Goal: Task Accomplishment & Management: Manage account settings

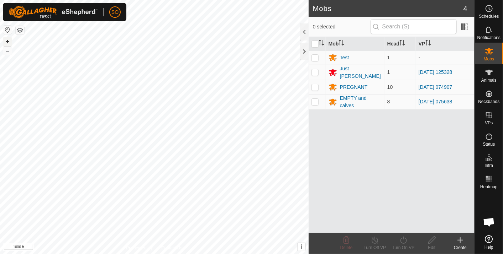
click at [7, 41] on button "+" at bounding box center [7, 41] width 9 height 9
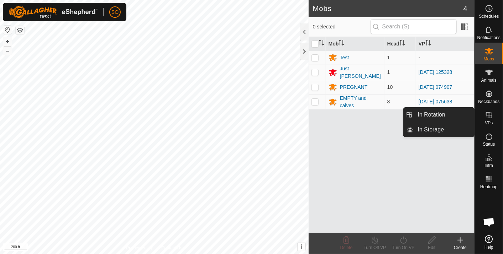
click at [486, 113] on icon at bounding box center [489, 115] width 6 height 6
click at [451, 113] on link "In Rotation" at bounding box center [443, 115] width 61 height 14
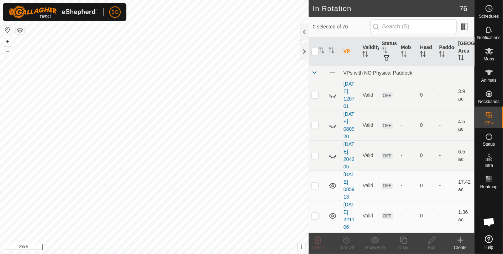
click at [461, 239] on icon at bounding box center [460, 240] width 9 height 9
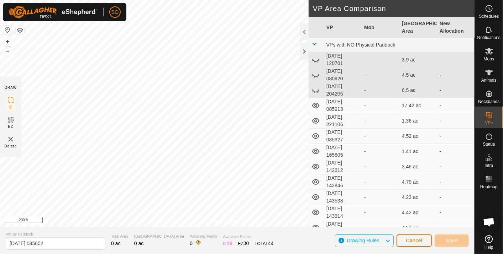
click at [418, 240] on span "Cancel" at bounding box center [414, 241] width 17 height 6
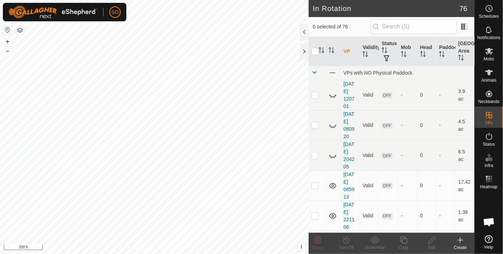
click at [463, 239] on icon at bounding box center [460, 240] width 9 height 9
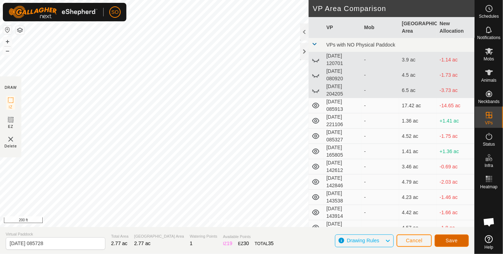
click at [451, 239] on span "Save" at bounding box center [451, 241] width 12 height 6
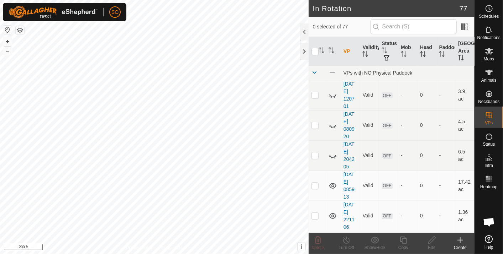
click at [459, 239] on icon at bounding box center [460, 240] width 9 height 9
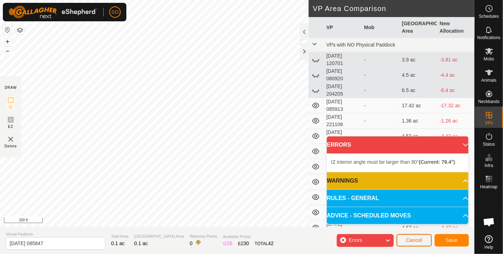
click at [415, 238] on span "Cancel" at bounding box center [414, 241] width 17 height 6
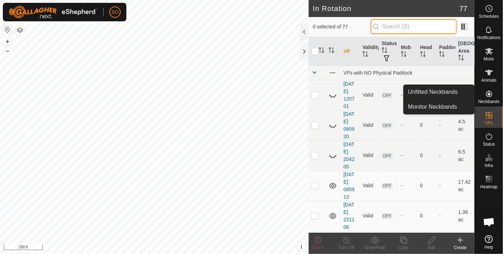
click at [416, 28] on input "text" at bounding box center [413, 26] width 86 height 15
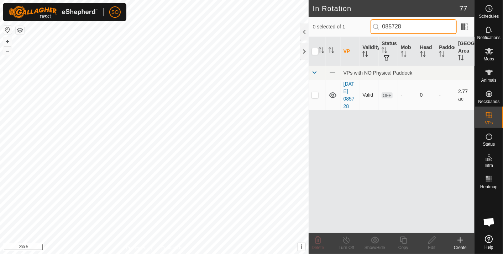
type input "085728"
click at [315, 94] on p-checkbox at bounding box center [314, 95] width 7 height 6
checkbox input "true"
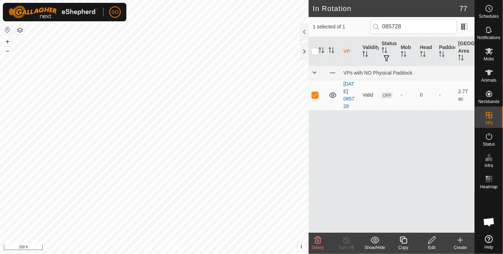
click at [433, 238] on icon at bounding box center [431, 240] width 7 height 7
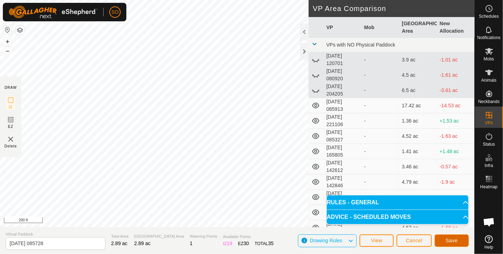
click at [452, 239] on span "Save" at bounding box center [451, 241] width 12 height 6
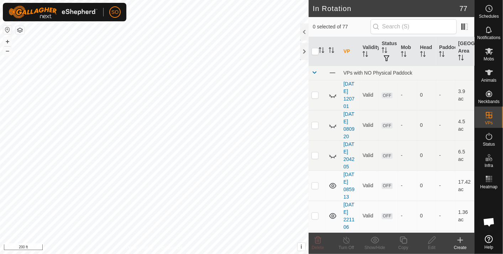
click at [460, 239] on icon at bounding box center [460, 240] width 0 height 5
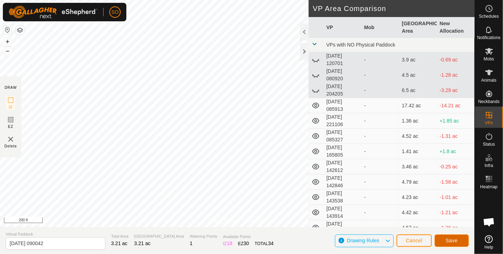
click at [451, 237] on button "Save" at bounding box center [451, 241] width 34 height 12
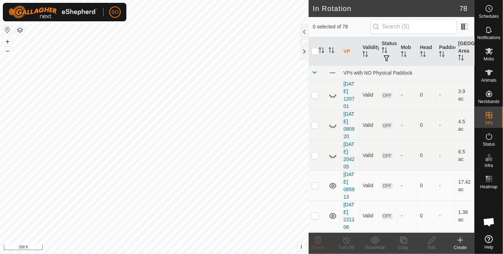
click at [498, 254] on div "Schedules Notifications Mobs Animals Neckbands VPs Status Infra Heatmap Help In…" at bounding box center [251, 127] width 503 height 254
click at [331, 70] on span at bounding box center [332, 73] width 8 height 8
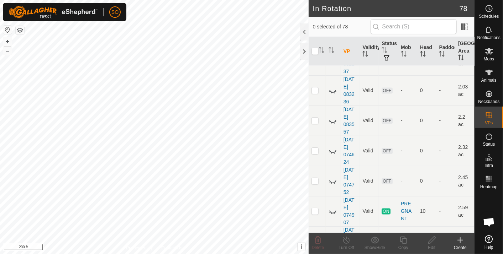
scroll to position [2134, 0]
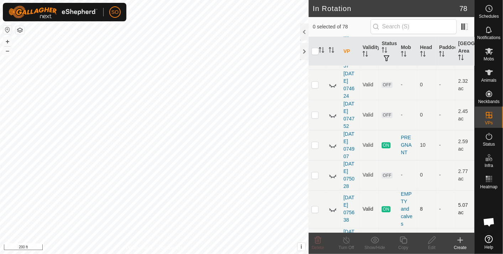
click at [333, 205] on icon at bounding box center [332, 209] width 9 height 9
click at [460, 239] on icon at bounding box center [460, 240] width 0 height 5
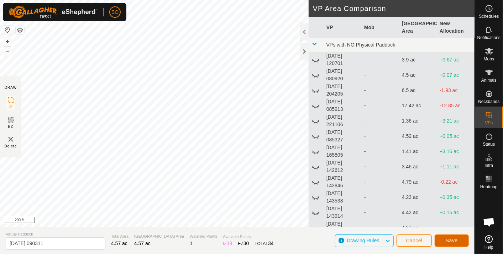
click at [444, 240] on button "Save" at bounding box center [451, 241] width 34 height 12
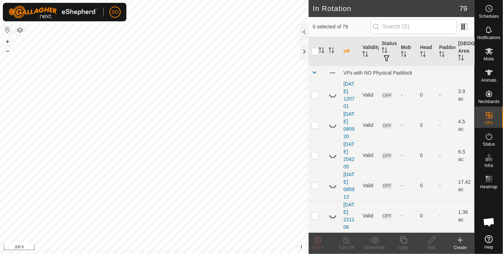
click at [461, 239] on icon at bounding box center [460, 240] width 9 height 9
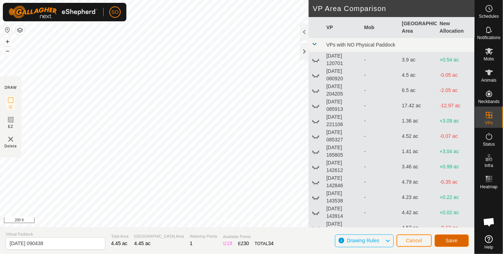
click at [446, 239] on span "Save" at bounding box center [451, 241] width 12 height 6
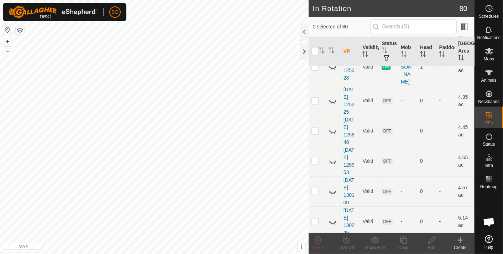
scroll to position [1541, 0]
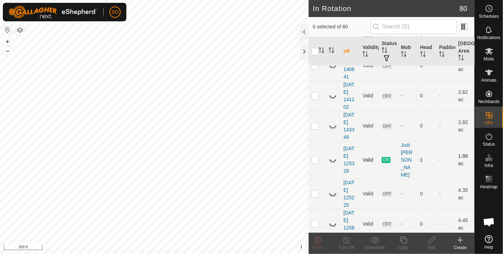
click at [330, 156] on icon at bounding box center [332, 160] width 9 height 9
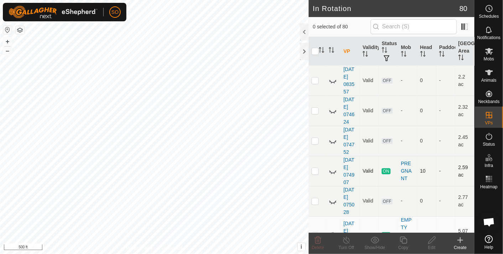
click at [332, 167] on icon at bounding box center [332, 171] width 9 height 9
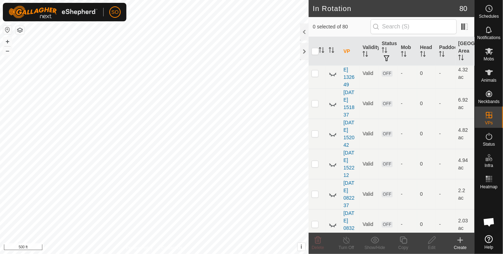
scroll to position [1911, 0]
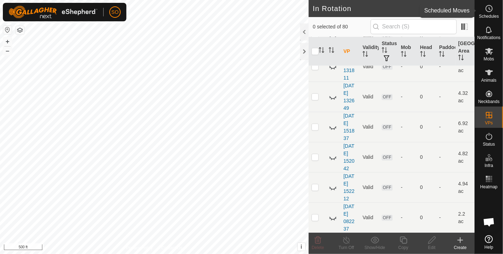
click at [490, 9] on icon at bounding box center [489, 8] width 9 height 9
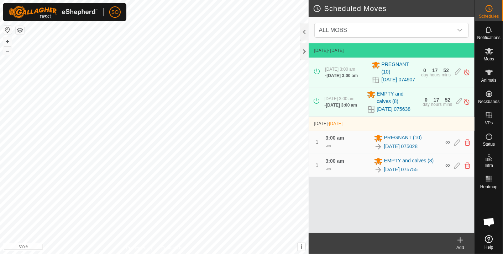
click at [461, 238] on icon at bounding box center [460, 240] width 9 height 9
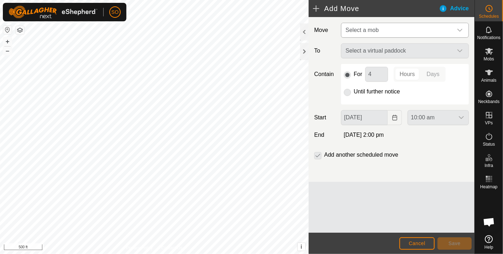
click at [460, 27] on icon "dropdown trigger" at bounding box center [460, 30] width 6 height 6
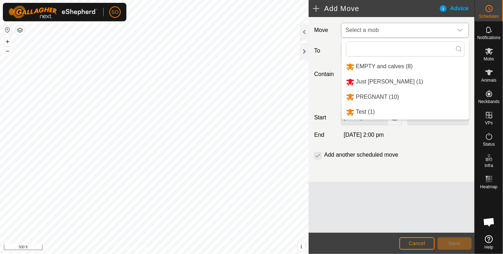
click at [376, 95] on li "PREGNANT (10)" at bounding box center [405, 97] width 127 height 15
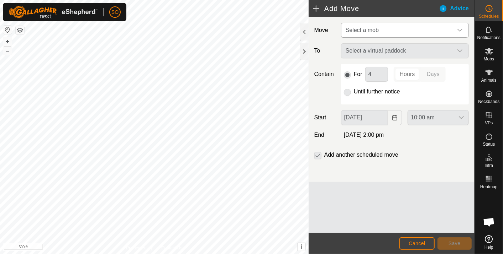
type input "[DATE]"
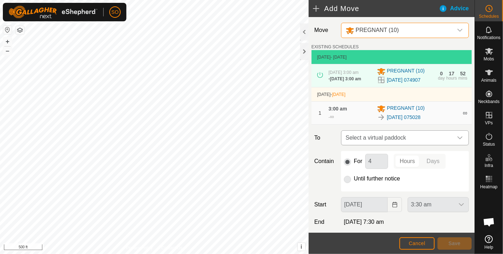
click at [400, 142] on span "Select a virtual paddock" at bounding box center [398, 138] width 110 height 14
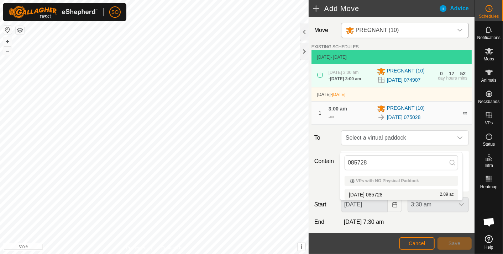
type input "085728"
click at [385, 191] on li "[DATE] 085728 2.89 ac" at bounding box center [400, 195] width 113 height 11
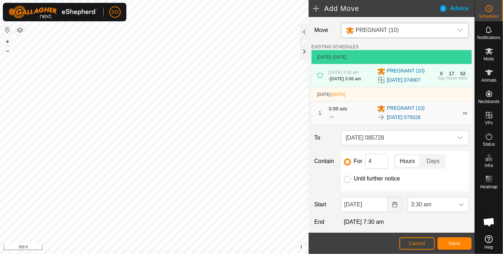
click at [346, 183] on input "Until further notice" at bounding box center [347, 179] width 7 height 7
radio input "true"
checkbox input "false"
click at [392, 208] on icon "Choose Date" at bounding box center [395, 205] width 6 height 6
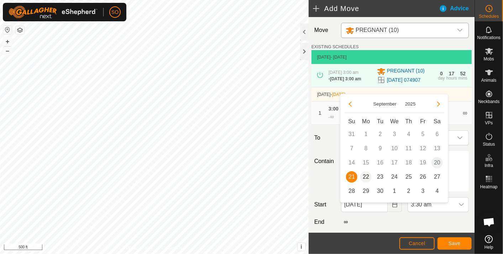
click at [365, 176] on span "22" at bounding box center [365, 176] width 11 height 11
type input "[DATE]"
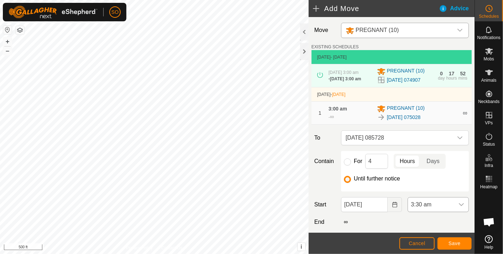
click at [458, 208] on icon "dropdown trigger" at bounding box center [461, 205] width 6 height 6
click at [414, 160] on li "6:00 am" at bounding box center [433, 165] width 58 height 14
click at [451, 242] on span "Save" at bounding box center [454, 244] width 12 height 6
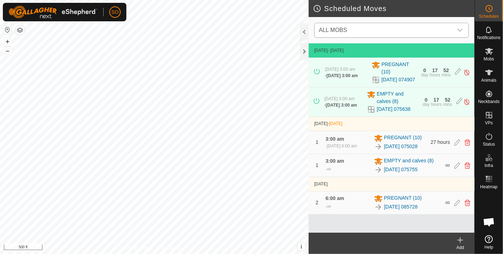
click at [458, 29] on icon "dropdown trigger" at bounding box center [459, 30] width 5 height 3
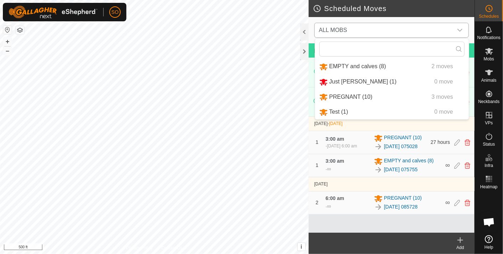
click at [354, 96] on li "PREGNANT (10) 3 moves" at bounding box center [392, 97] width 154 height 15
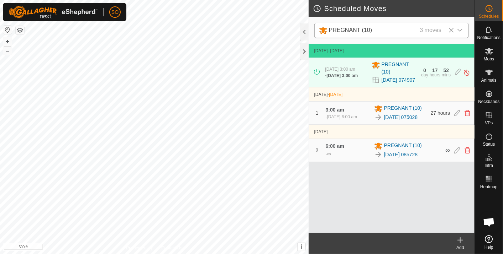
click at [458, 238] on icon at bounding box center [460, 240] width 9 height 9
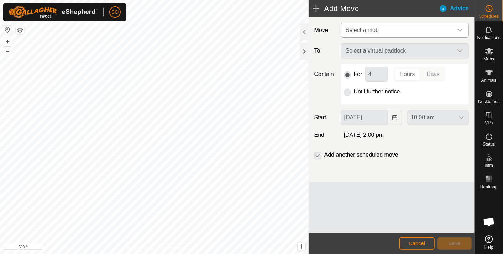
click at [459, 27] on div "dropdown trigger" at bounding box center [460, 30] width 14 height 14
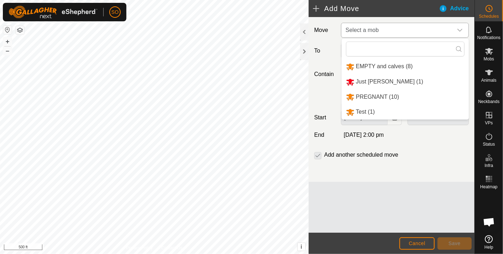
click at [377, 96] on li "PREGNANT (10)" at bounding box center [405, 97] width 127 height 15
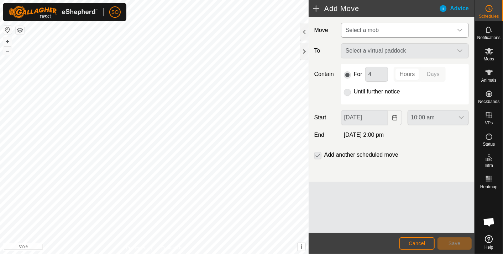
type input "[DATE]"
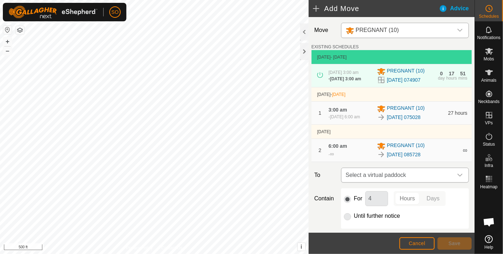
click at [457, 178] on icon "dropdown trigger" at bounding box center [460, 176] width 6 height 6
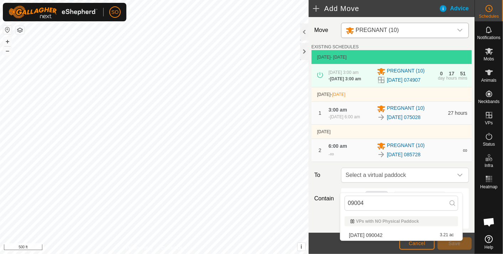
type input "090042"
click at [379, 234] on li "[DATE] 090042 3.21 ac" at bounding box center [400, 235] width 113 height 11
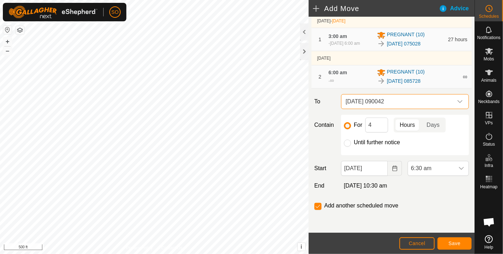
scroll to position [79, 0]
click at [345, 147] on input "Until further notice" at bounding box center [347, 143] width 7 height 7
radio input "true"
checkbox input "false"
click at [392, 171] on icon "Choose Date" at bounding box center [395, 169] width 6 height 6
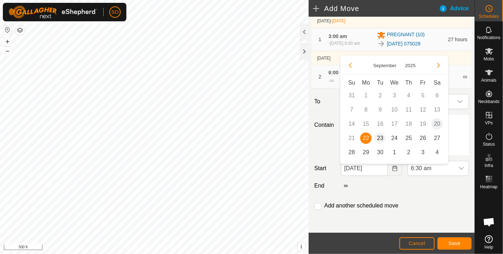
click at [380, 136] on span "23" at bounding box center [379, 138] width 11 height 11
type input "[DATE]"
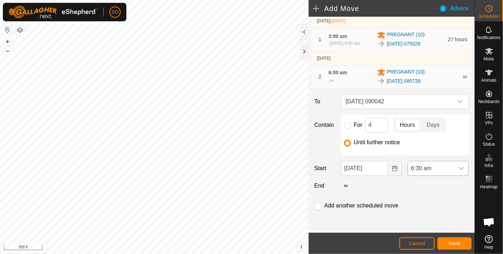
click at [459, 170] on icon "dropdown trigger" at bounding box center [461, 168] width 5 height 3
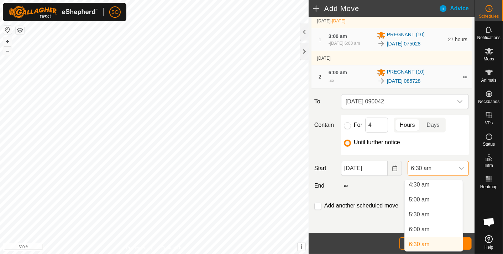
scroll to position [134, 0]
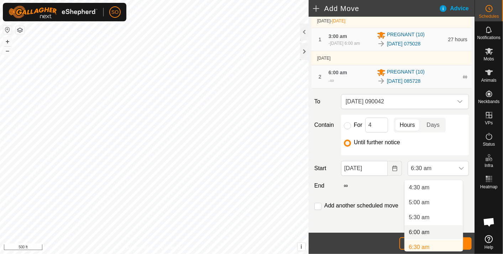
click at [422, 231] on li "6:00 am" at bounding box center [433, 233] width 58 height 14
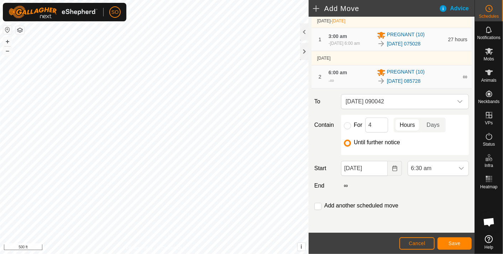
scroll to position [137, 0]
click at [453, 244] on span "Save" at bounding box center [454, 244] width 12 height 6
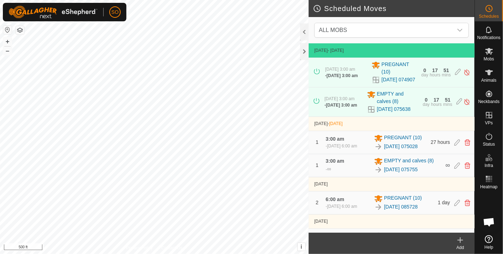
click at [459, 239] on icon at bounding box center [460, 240] width 9 height 9
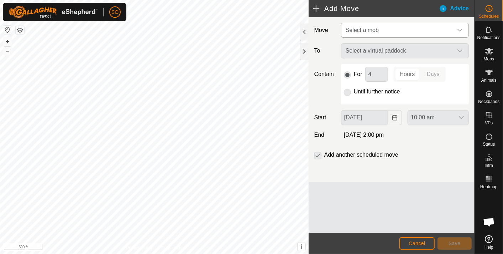
click at [461, 29] on icon "dropdown trigger" at bounding box center [460, 30] width 6 height 6
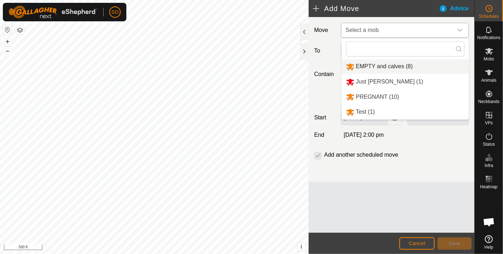
click at [374, 64] on li "EMPTY and calves (8)" at bounding box center [405, 66] width 127 height 15
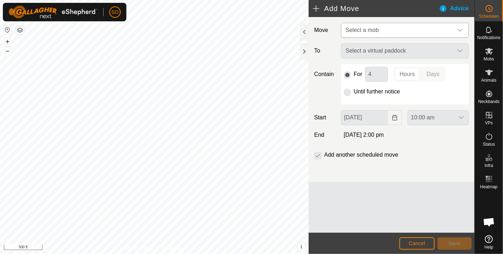
type input "[DATE]"
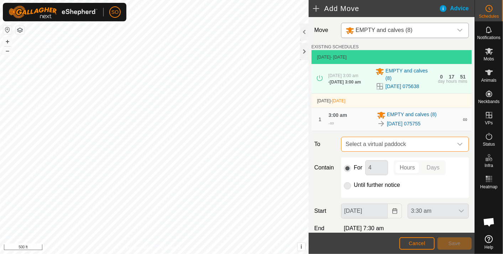
click at [404, 146] on span "Select a virtual paddock" at bounding box center [398, 144] width 110 height 14
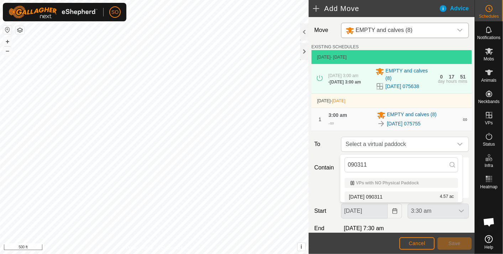
type input "090311"
click at [381, 195] on li "[DATE] [DATE] 4.57 ac" at bounding box center [400, 197] width 113 height 11
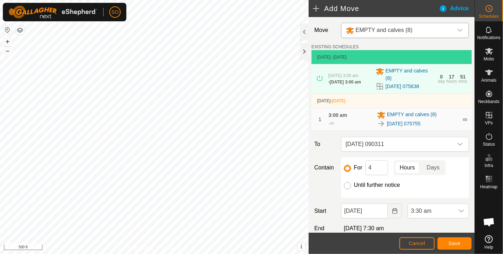
click at [346, 186] on input "Until further notice" at bounding box center [347, 185] width 7 height 7
radio input "true"
checkbox input "false"
click at [392, 211] on icon "Choose Date" at bounding box center [394, 211] width 5 height 6
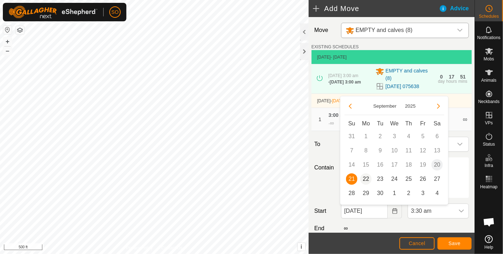
click at [367, 177] on span "22" at bounding box center [365, 179] width 11 height 11
type input "[DATE]"
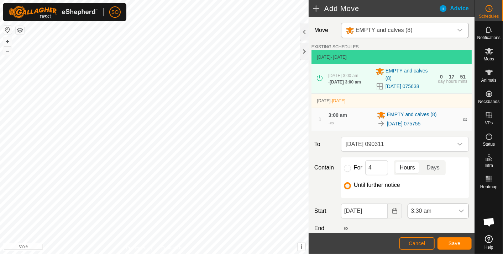
click at [458, 211] on icon "dropdown trigger" at bounding box center [461, 211] width 6 height 6
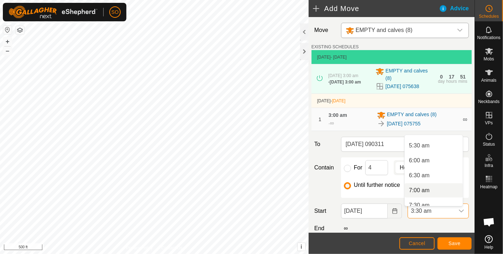
scroll to position [166, 0]
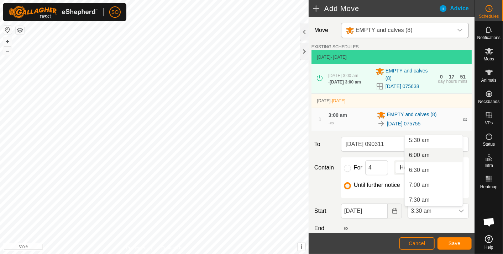
click at [422, 152] on li "6:00 am" at bounding box center [433, 155] width 58 height 14
click at [449, 242] on span "Save" at bounding box center [454, 244] width 12 height 6
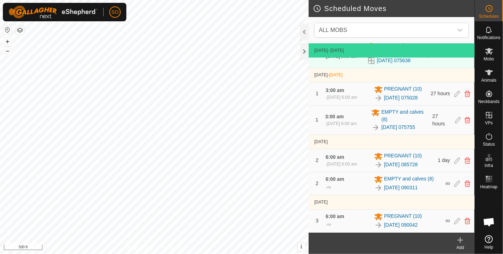
scroll to position [70, 0]
click at [460, 238] on icon at bounding box center [460, 240] width 9 height 9
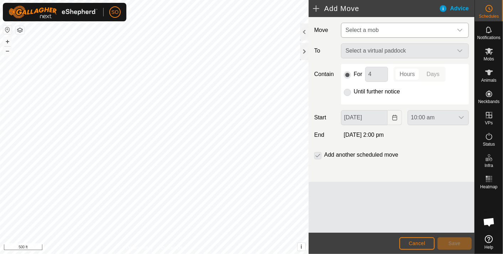
click at [459, 27] on icon "dropdown trigger" at bounding box center [460, 30] width 6 height 6
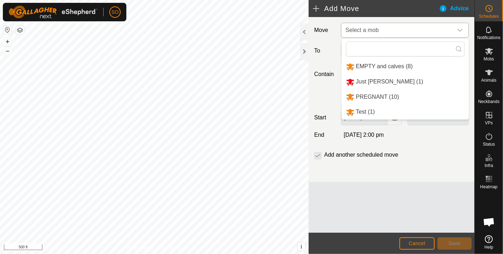
click at [369, 64] on li "EMPTY and calves (8)" at bounding box center [405, 66] width 127 height 15
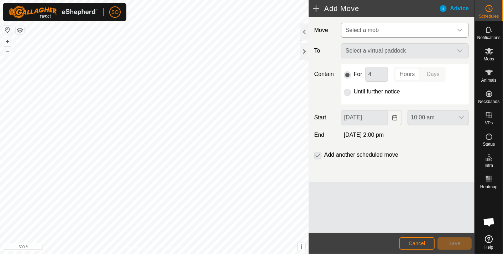
type input "[DATE]"
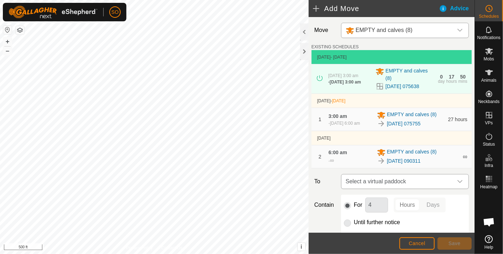
click at [457, 184] on icon "dropdown trigger" at bounding box center [460, 182] width 6 height 6
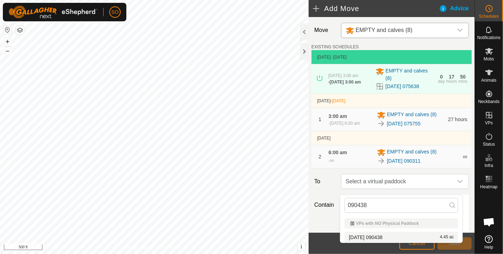
type input "090438"
click at [376, 234] on li "[DATE] 090438 4.45 ac" at bounding box center [400, 237] width 113 height 11
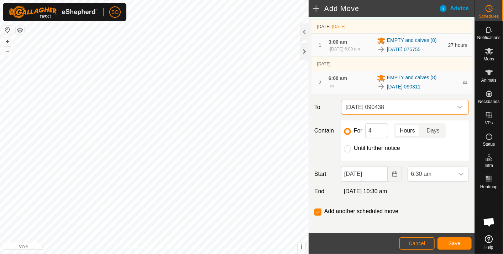
scroll to position [79, 0]
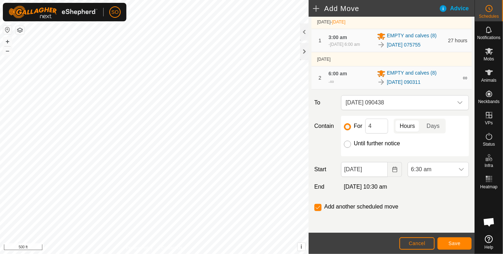
click at [345, 145] on input "Until further notice" at bounding box center [347, 144] width 7 height 7
radio input "true"
checkbox input "false"
click at [392, 173] on icon "Choose Date" at bounding box center [394, 170] width 5 height 6
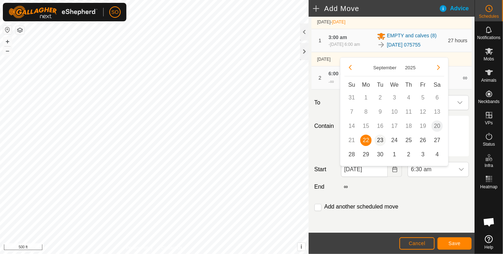
click at [380, 139] on span "23" at bounding box center [379, 140] width 11 height 11
type input "[DATE]"
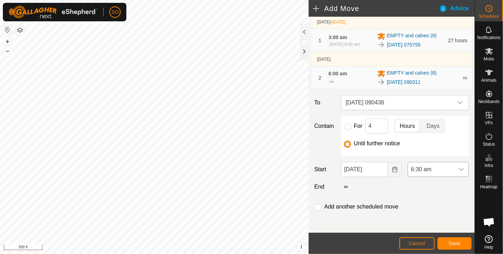
click at [458, 172] on icon "dropdown trigger" at bounding box center [461, 170] width 6 height 6
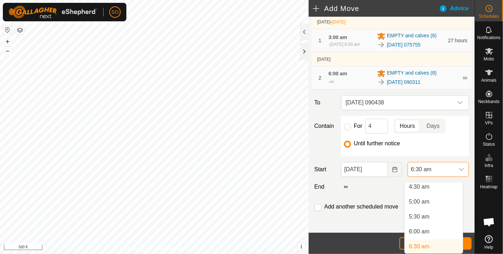
scroll to position [134, 0]
click at [424, 232] on li "6:00 am" at bounding box center [433, 235] width 58 height 14
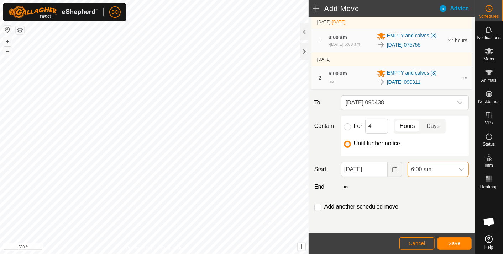
scroll to position [137, 0]
drag, startPoint x: 424, startPoint y: 232, endPoint x: 454, endPoint y: 242, distance: 31.4
click at [454, 242] on span "Save" at bounding box center [454, 244] width 12 height 6
